Goal: Task Accomplishment & Management: Complete application form

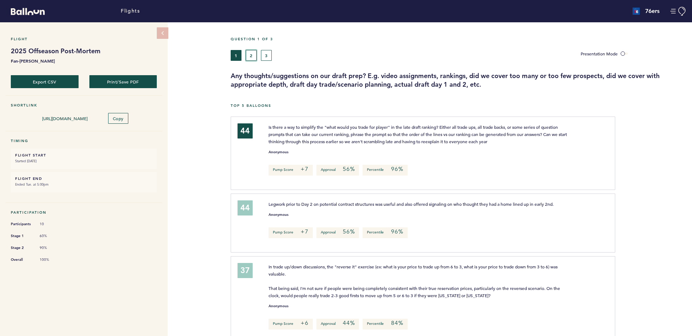
click at [253, 53] on button "2" at bounding box center [251, 55] width 11 height 11
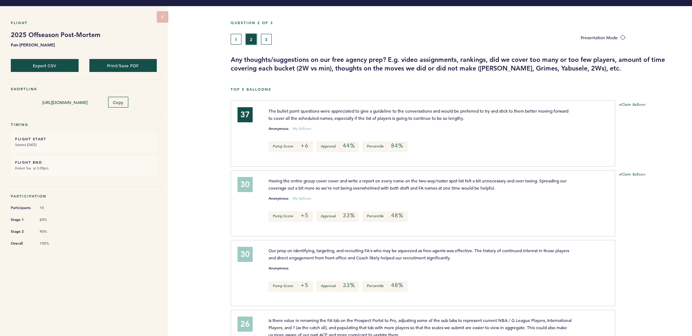
scroll to position [14, 0]
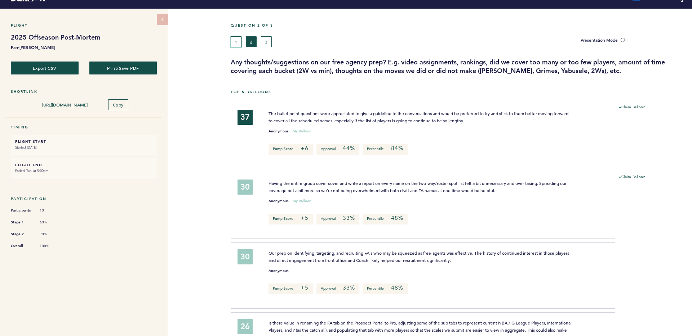
click at [235, 39] on button "1" at bounding box center [236, 41] width 11 height 11
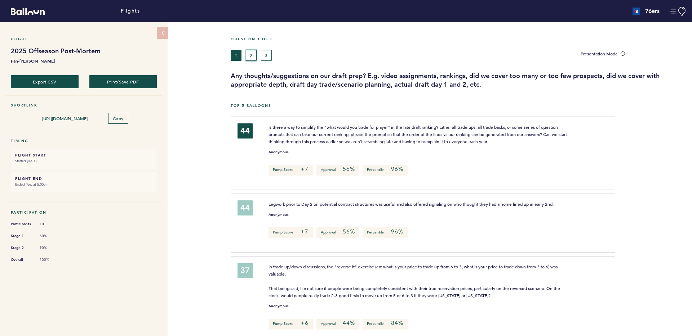
click at [248, 54] on button "2" at bounding box center [251, 55] width 11 height 11
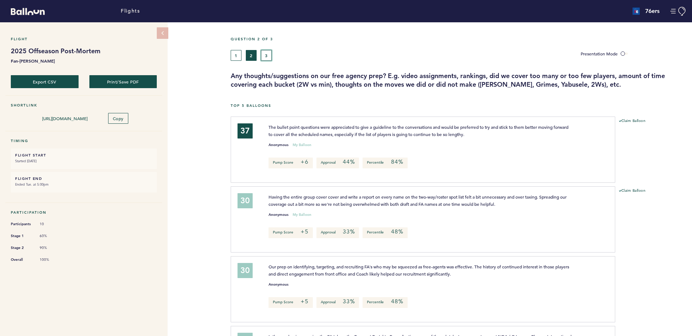
click at [269, 57] on button "3" at bounding box center [266, 55] width 11 height 11
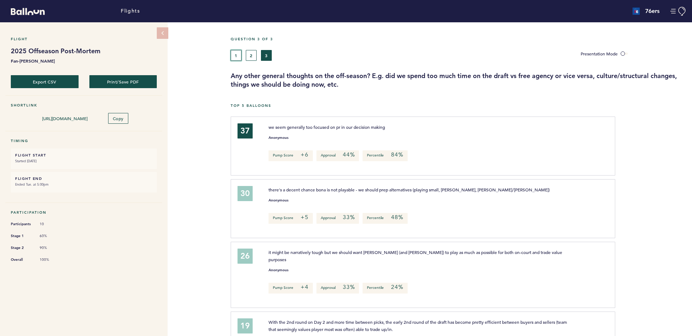
click at [238, 54] on button "1" at bounding box center [236, 55] width 11 height 11
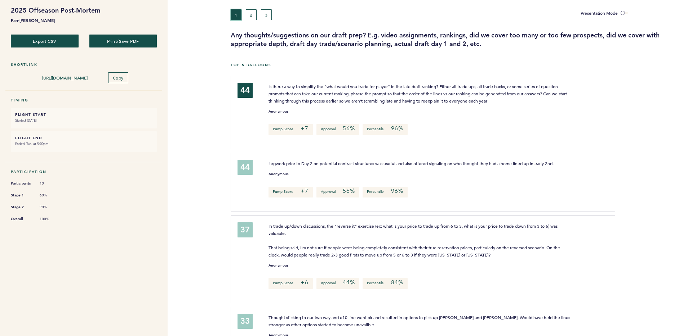
scroll to position [42, 0]
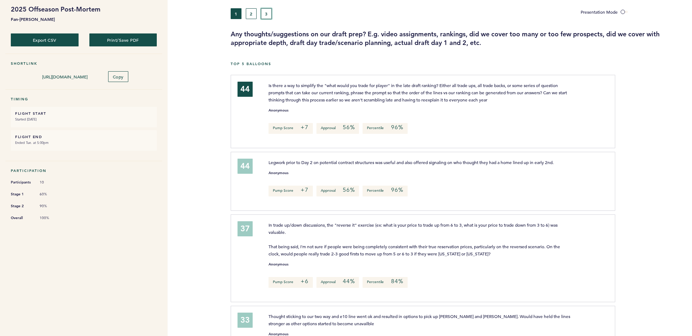
click at [263, 14] on button "3" at bounding box center [266, 13] width 11 height 11
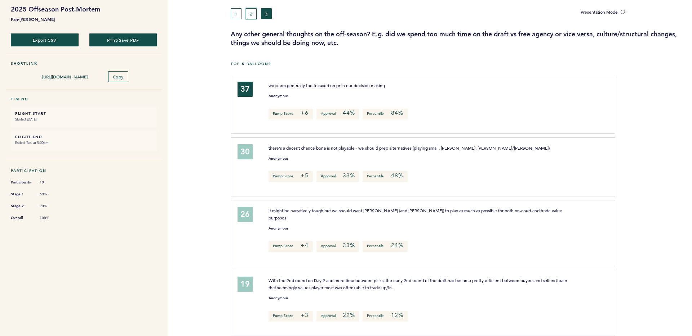
click at [253, 14] on button "2" at bounding box center [251, 13] width 11 height 11
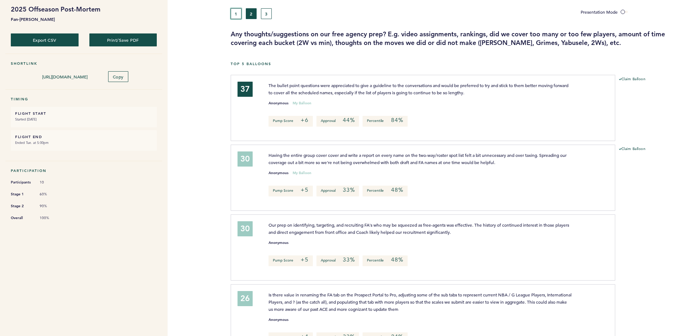
click at [238, 15] on button "1" at bounding box center [236, 13] width 11 height 11
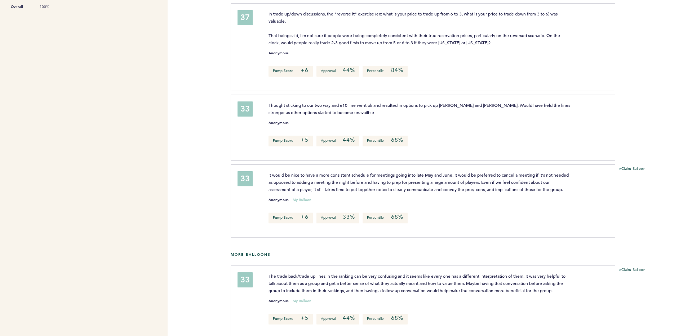
scroll to position [13, 0]
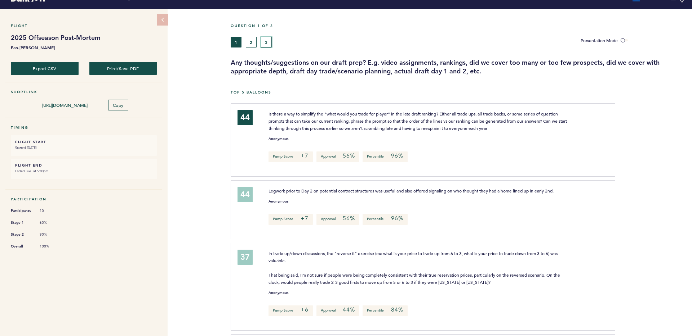
click at [264, 40] on button "3" at bounding box center [266, 42] width 11 height 11
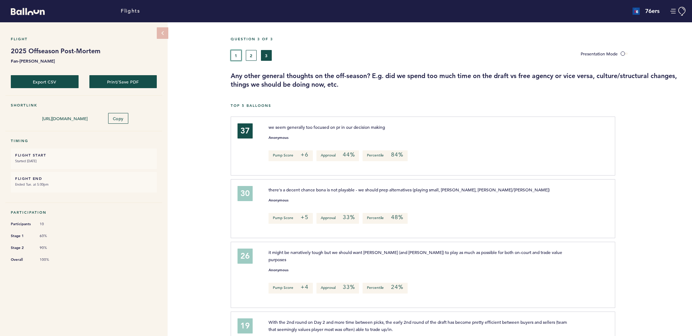
click at [236, 56] on button "1" at bounding box center [236, 55] width 11 height 11
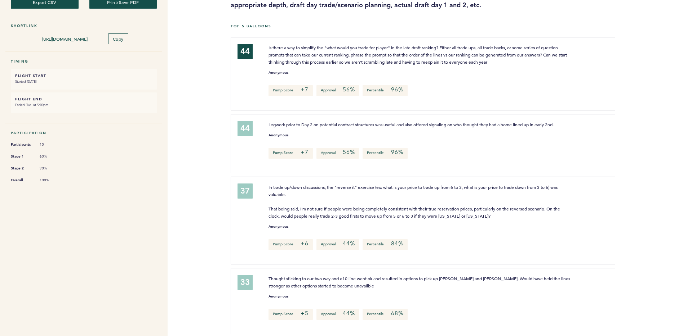
scroll to position [119, 0]
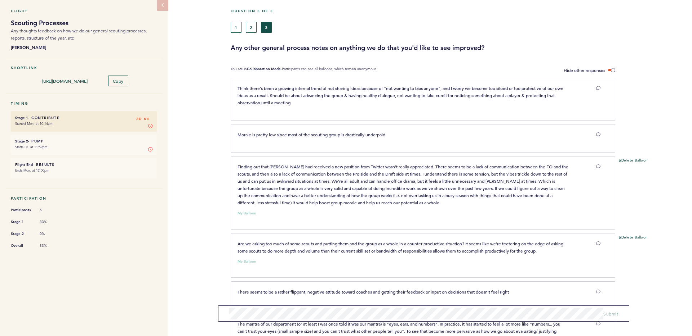
scroll to position [20, 0]
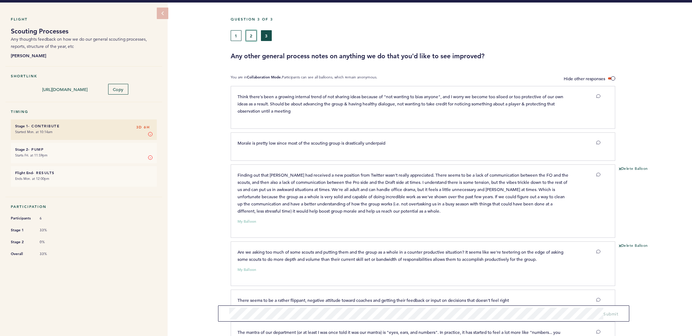
click at [250, 39] on button "2" at bounding box center [251, 35] width 11 height 11
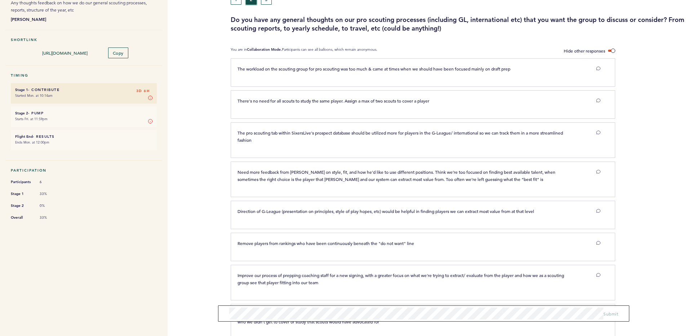
scroll to position [46, 0]
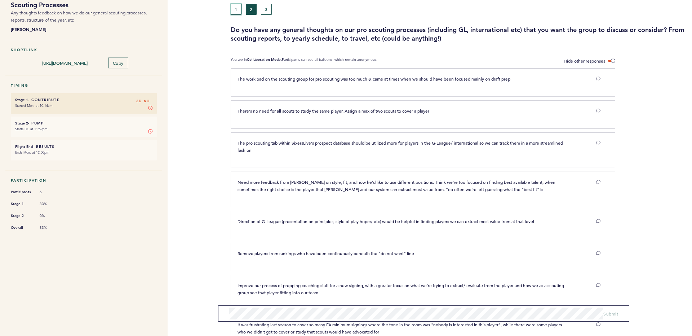
click at [236, 6] on button "1" at bounding box center [236, 9] width 11 height 11
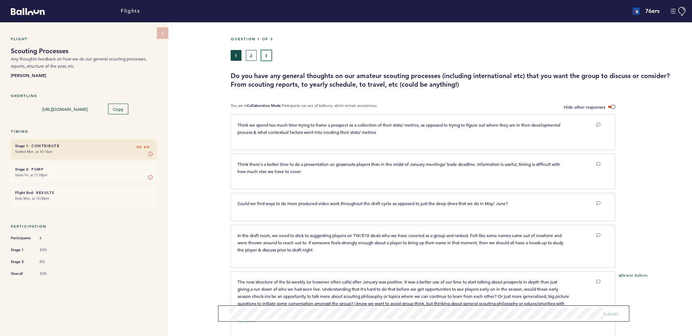
click at [269, 56] on button "3" at bounding box center [266, 55] width 11 height 11
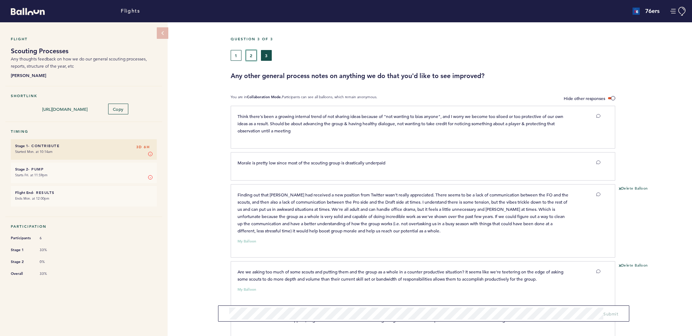
click at [253, 53] on button "2" at bounding box center [251, 55] width 11 height 11
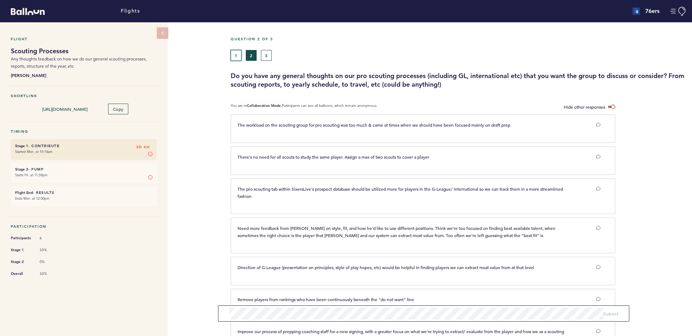
click at [240, 55] on button "1" at bounding box center [236, 55] width 11 height 11
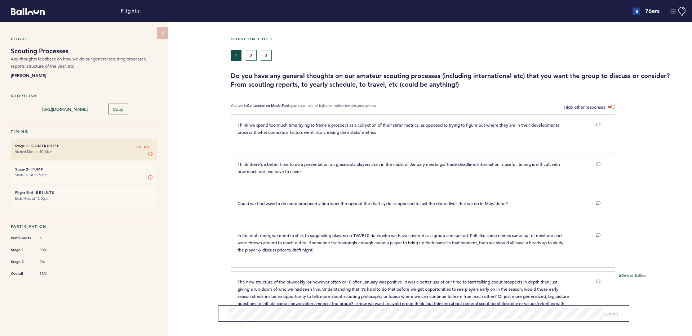
click at [272, 58] on div "1 2 3" at bounding box center [400, 55] width 339 height 11
click at [270, 55] on button "3" at bounding box center [266, 55] width 11 height 11
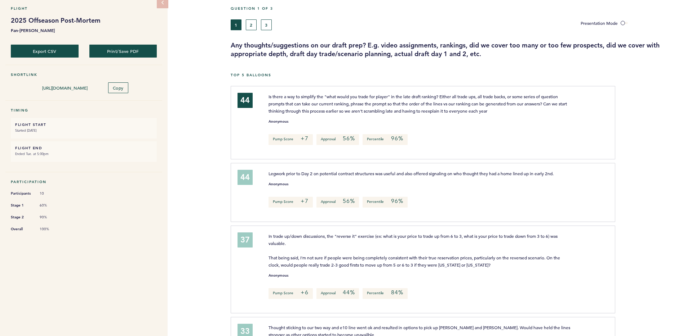
scroll to position [48, 0]
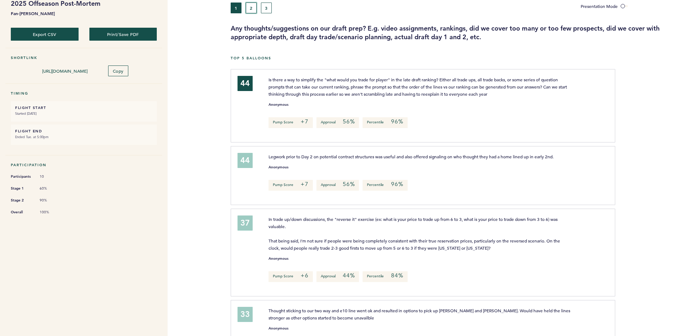
click at [251, 8] on button "2" at bounding box center [251, 8] width 11 height 11
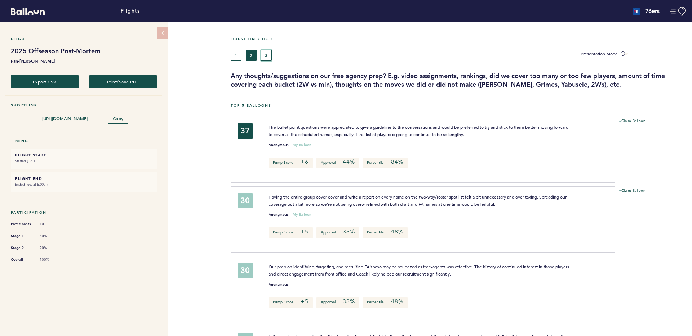
click at [266, 57] on button "3" at bounding box center [266, 55] width 11 height 11
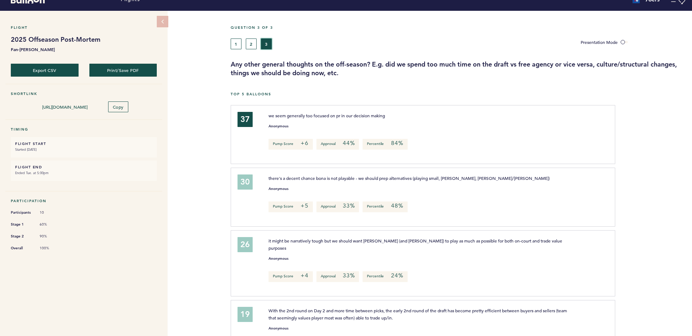
scroll to position [9, 0]
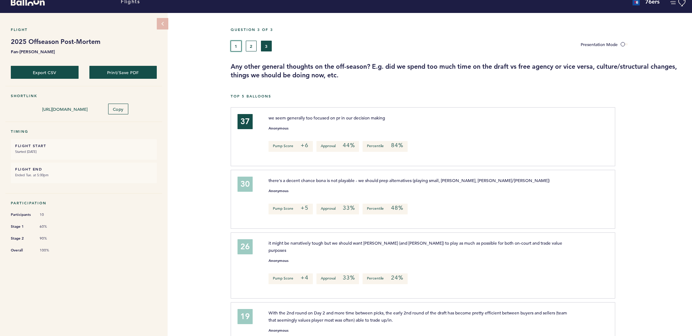
click at [236, 46] on button "1" at bounding box center [236, 46] width 11 height 11
